Goal: Task Accomplishment & Management: Use online tool/utility

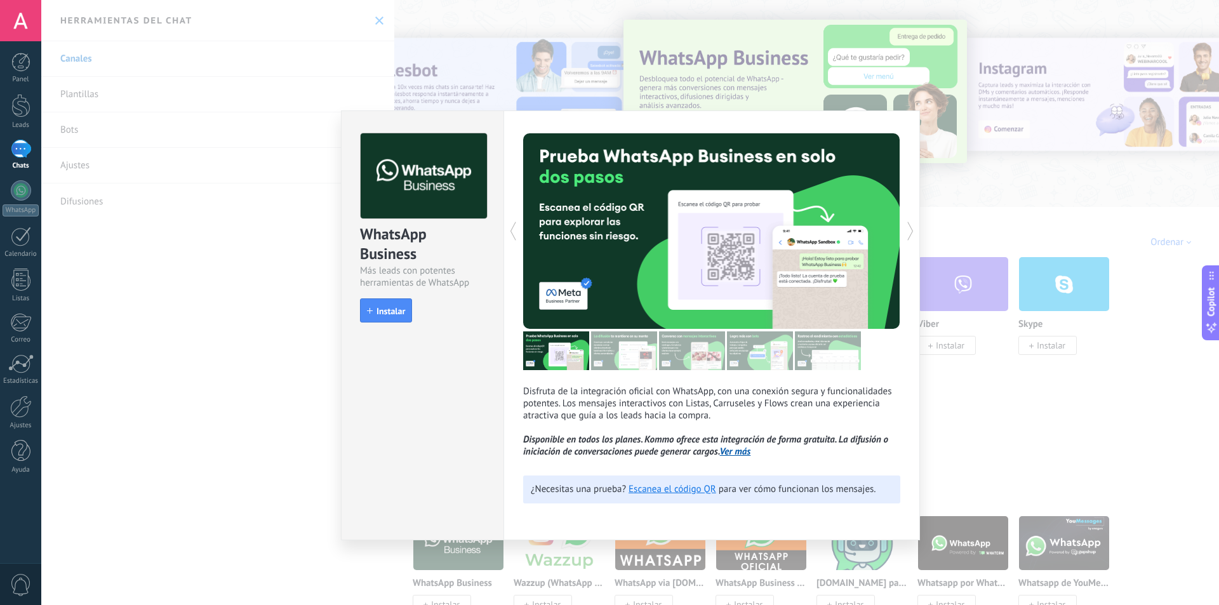
click at [1010, 218] on div "WhatsApp Business Más leads con potentes herramientas de WhatsApp install Insta…" at bounding box center [630, 302] width 1178 height 605
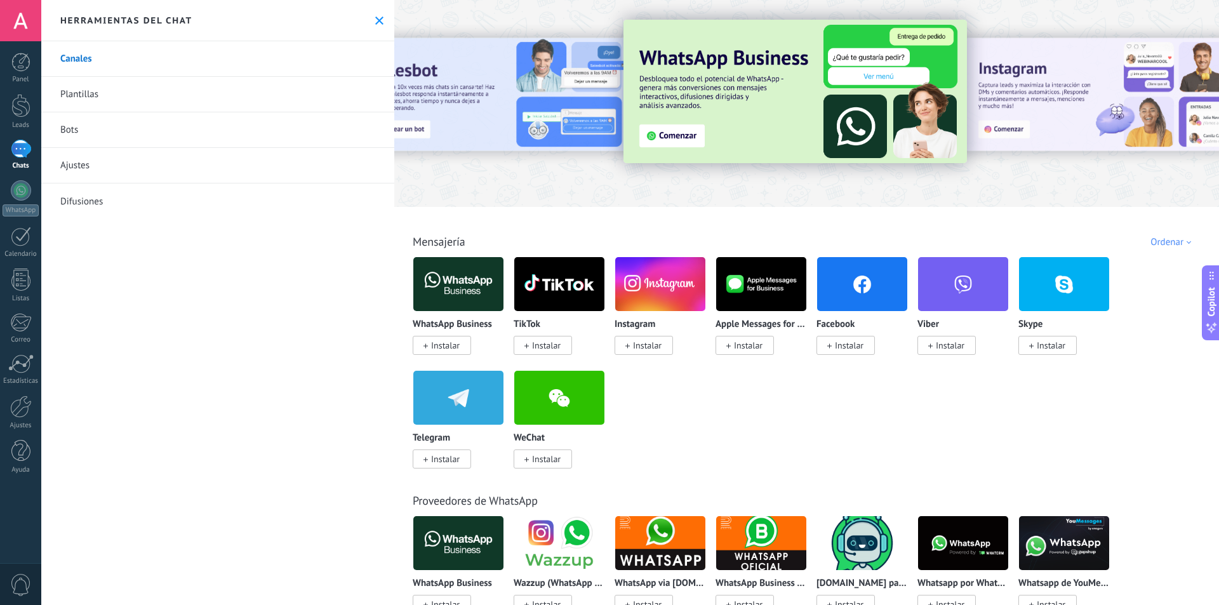
click at [671, 135] on img at bounding box center [796, 91] width 344 height 143
click at [668, 138] on img at bounding box center [796, 91] width 344 height 143
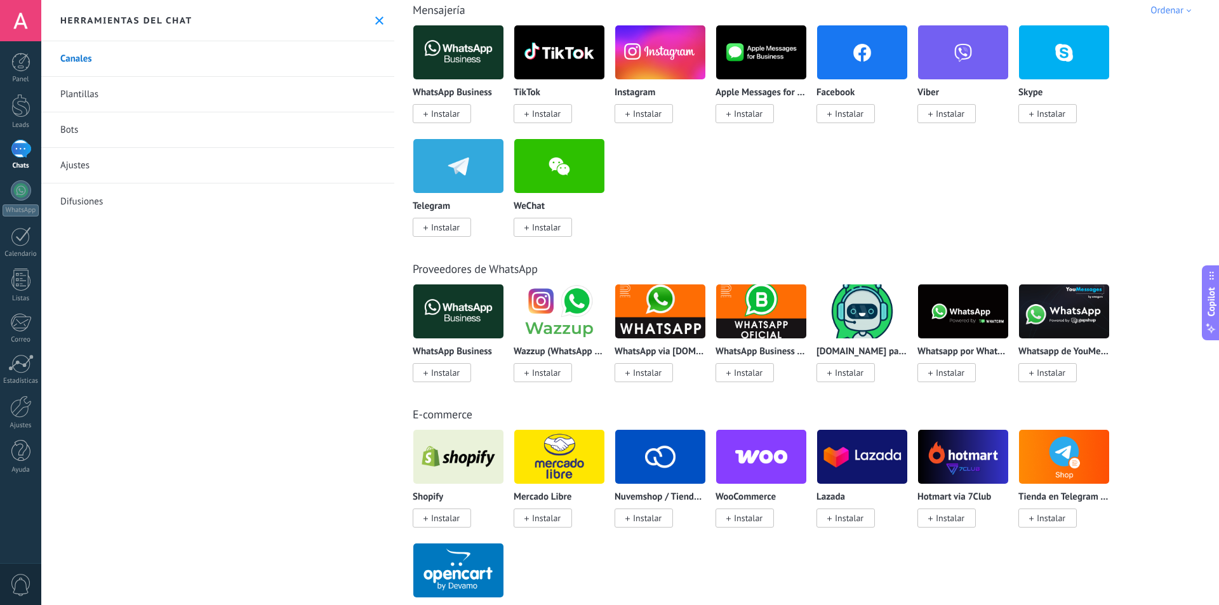
scroll to position [254, 0]
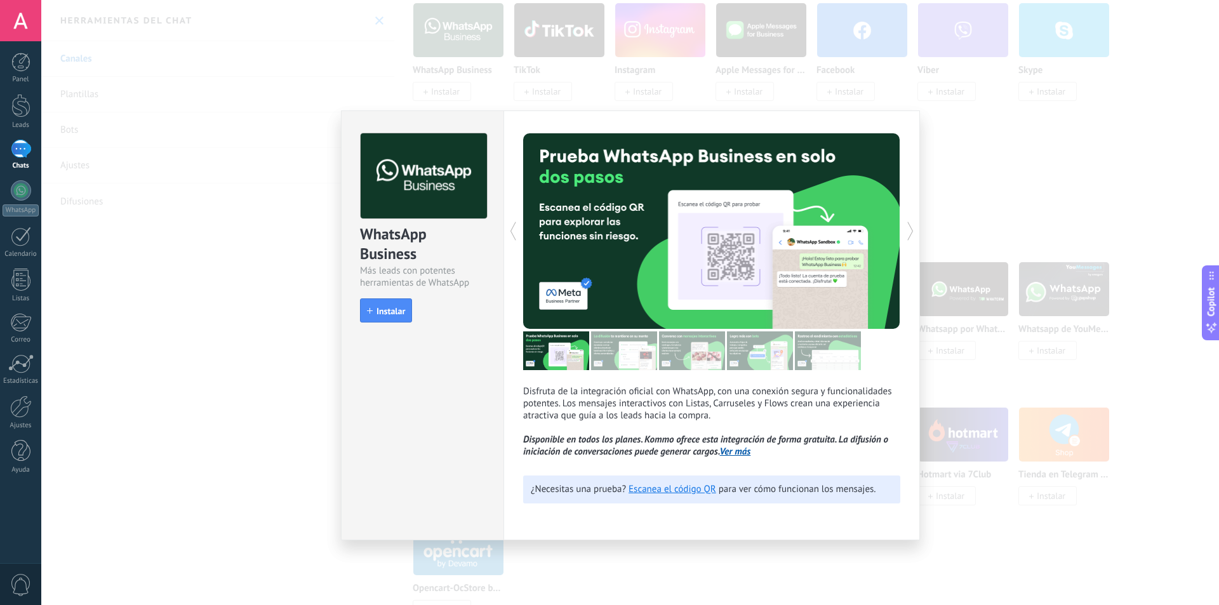
click at [979, 194] on div "WhatsApp Business Más leads con potentes herramientas de WhatsApp install Insta…" at bounding box center [630, 302] width 1178 height 605
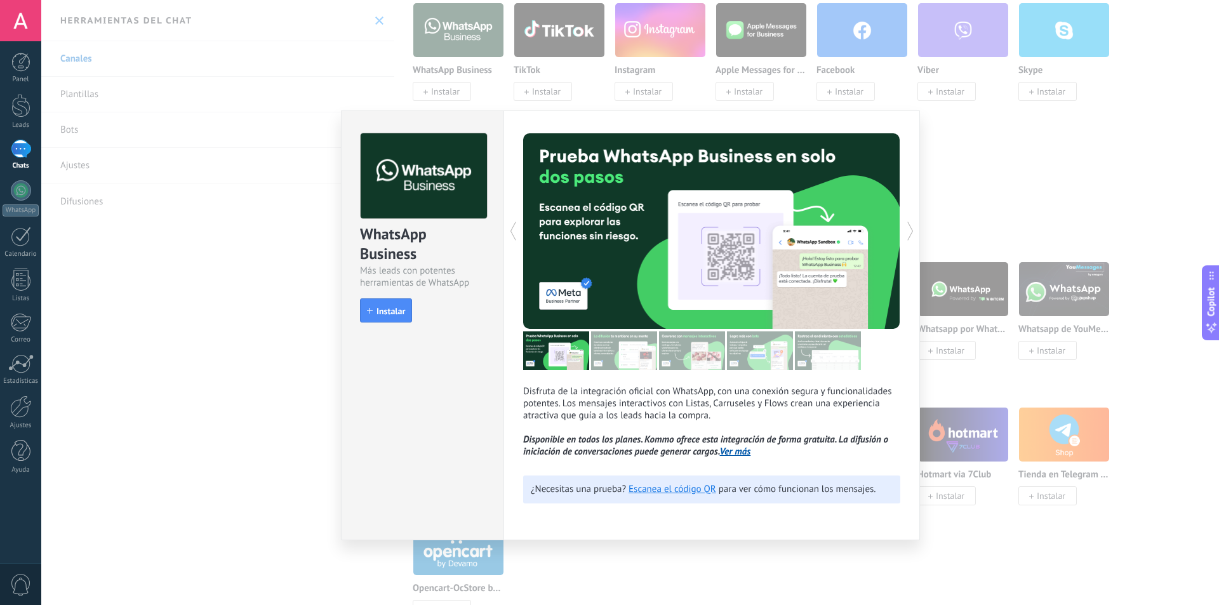
click at [977, 208] on div "WhatsApp Business Más leads con potentes herramientas de WhatsApp install Insta…" at bounding box center [630, 302] width 1178 height 605
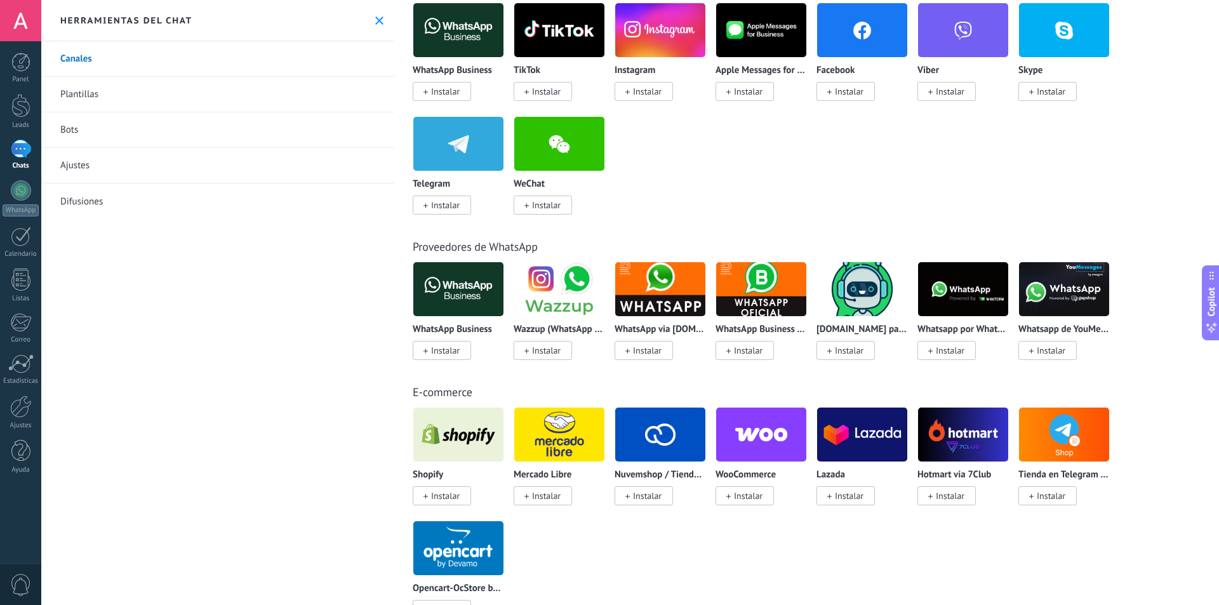
scroll to position [0, 0]
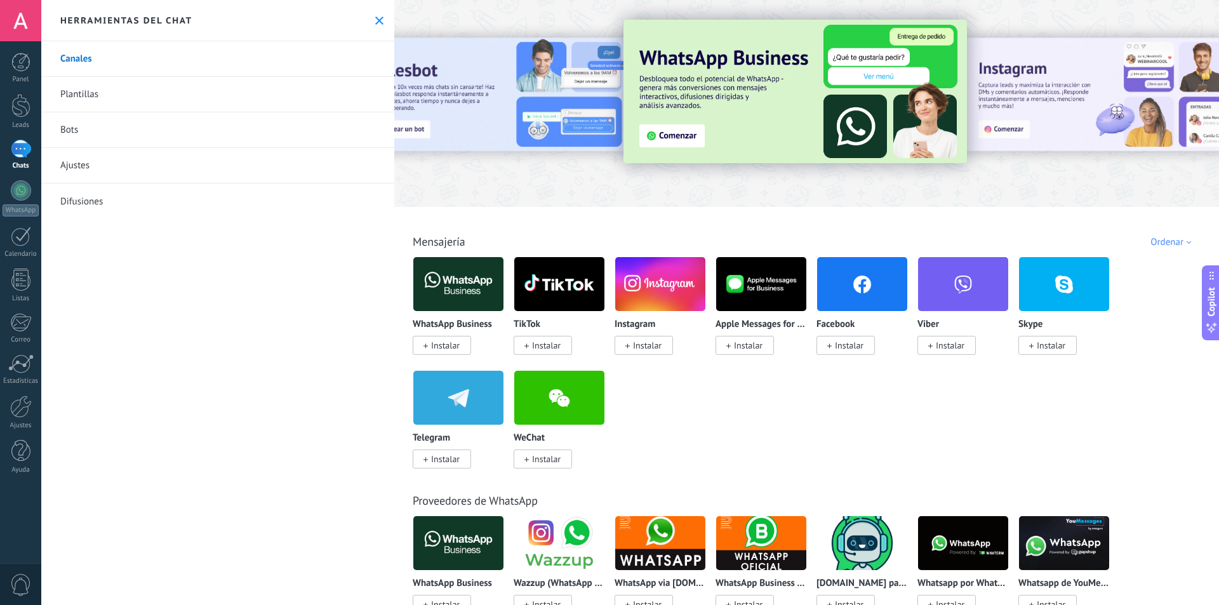
click at [679, 133] on img at bounding box center [796, 91] width 344 height 143
click at [676, 138] on img at bounding box center [796, 91] width 344 height 143
